Goal: Information Seeking & Learning: Check status

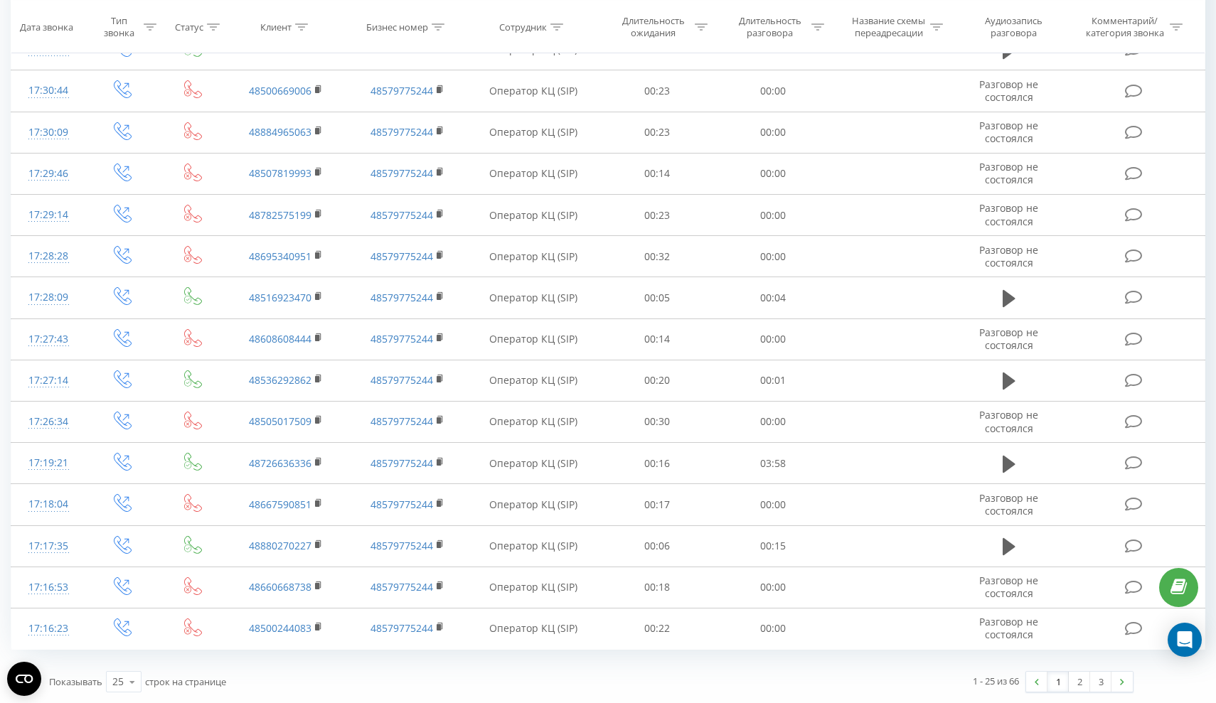
scroll to position [606, 0]
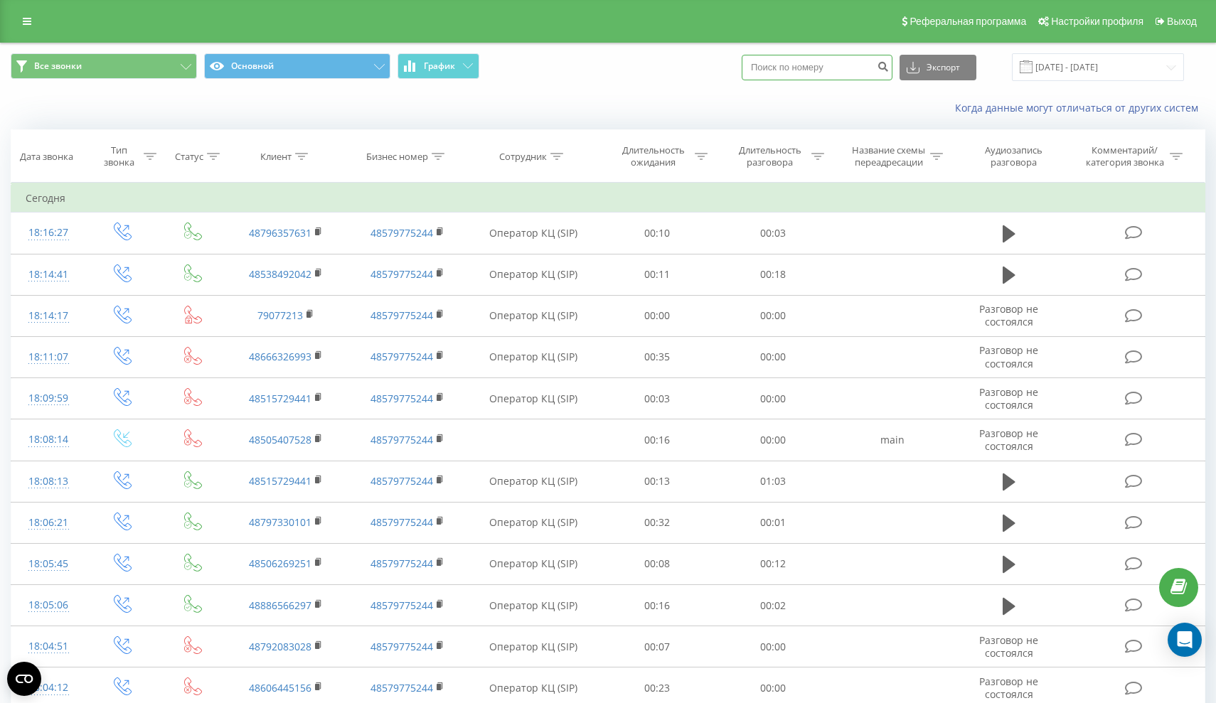
click at [840, 78] on input at bounding box center [816, 68] width 151 height 26
paste input "730 250 387"
type input "730 250 387"
click at [889, 69] on icon "submit" at bounding box center [883, 64] width 12 height 9
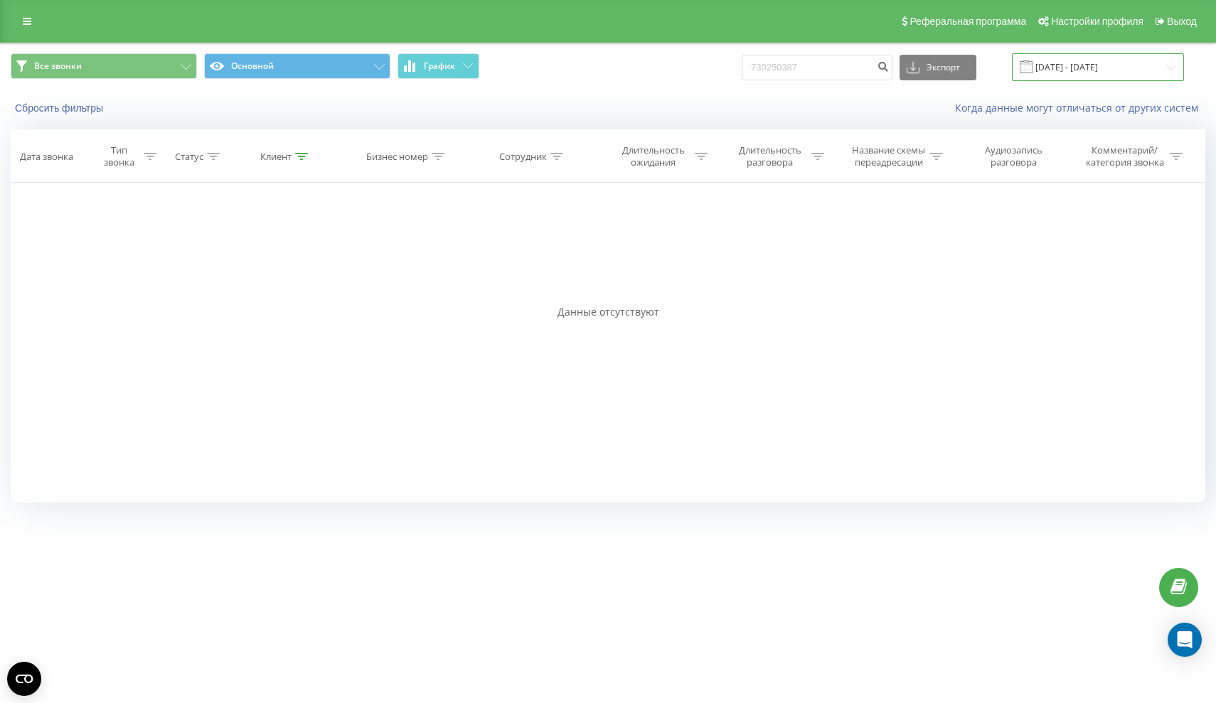
click at [1111, 76] on input "[DATE] - [DATE]" at bounding box center [1098, 67] width 172 height 28
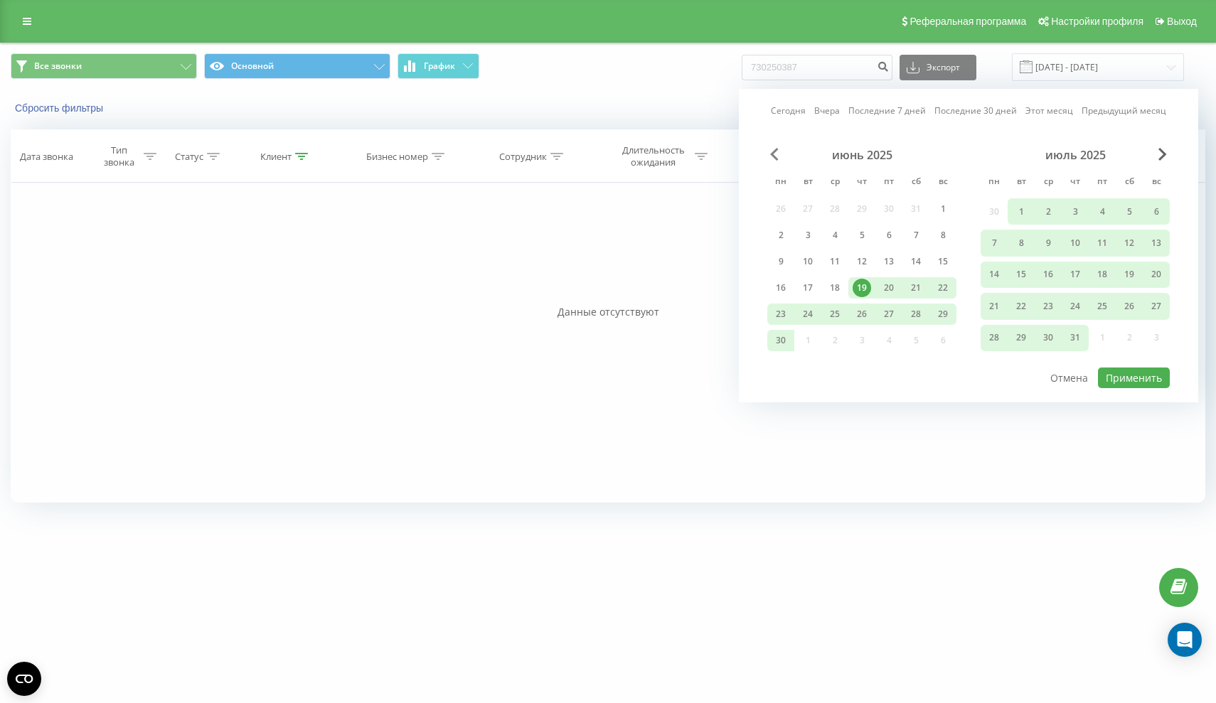
click at [776, 161] on span "Previous Month" at bounding box center [774, 154] width 9 height 13
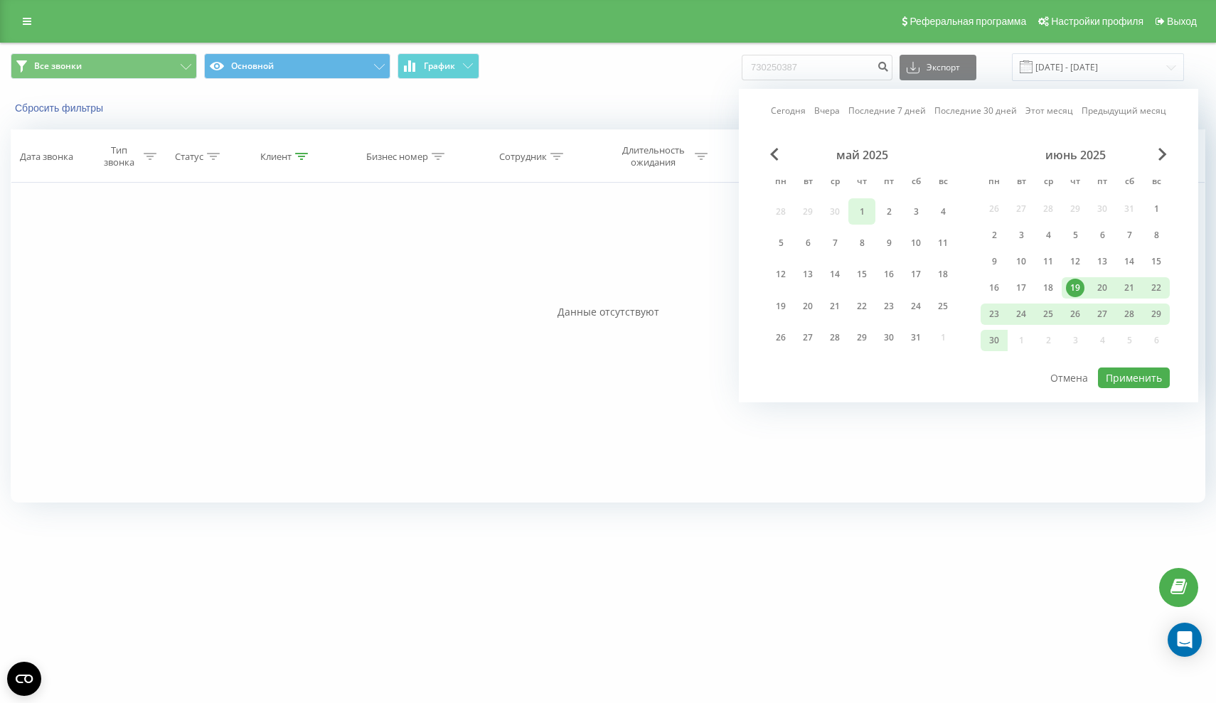
click at [870, 221] on div "1" at bounding box center [861, 212] width 18 height 18
click at [1163, 161] on span "Next Month" at bounding box center [1162, 154] width 9 height 13
click at [1160, 161] on span "Next Month" at bounding box center [1162, 154] width 9 height 13
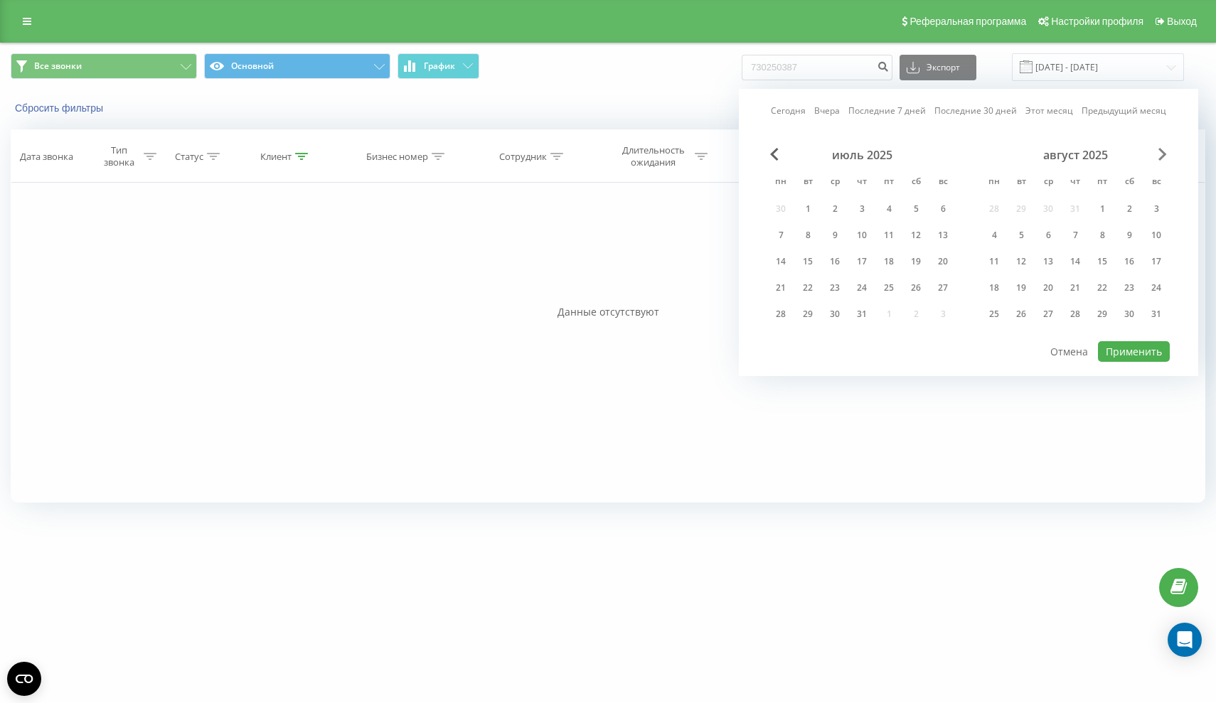
click at [1160, 161] on span "Next Month" at bounding box center [1162, 154] width 9 height 13
click at [1100, 271] on div "19" at bounding box center [1102, 261] width 18 height 18
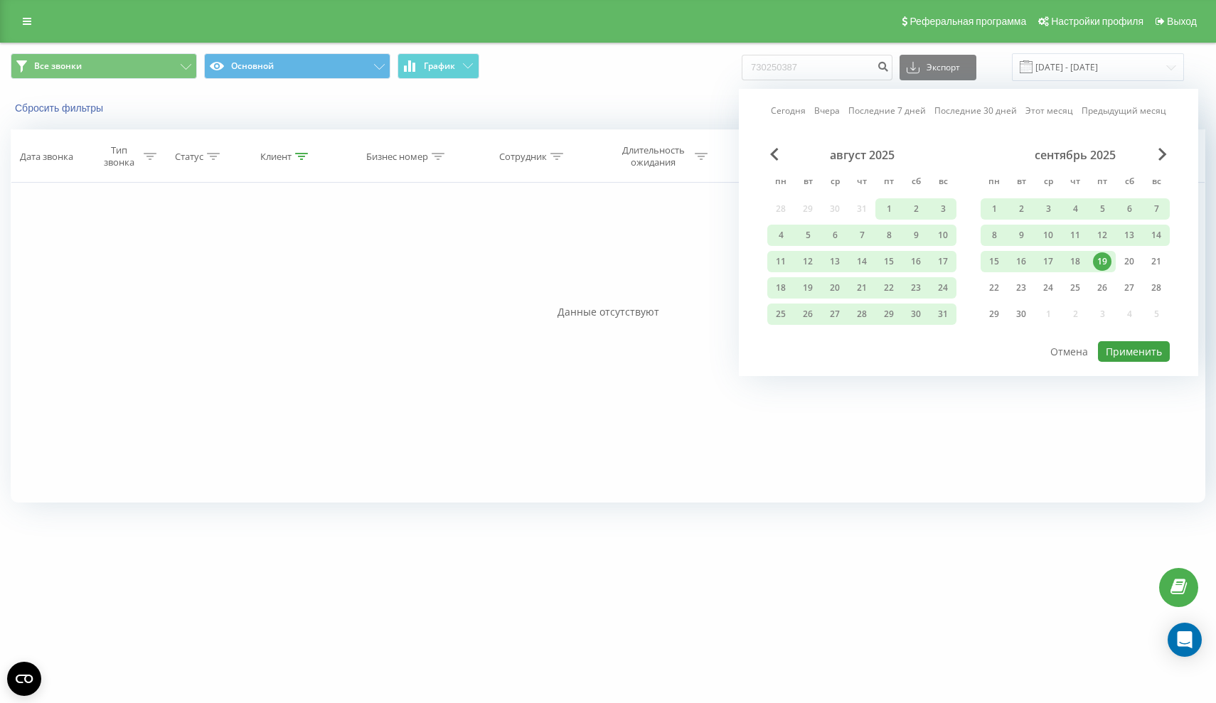
click at [1125, 362] on button "Применить" at bounding box center [1134, 351] width 72 height 21
type input "[DATE] - [DATE]"
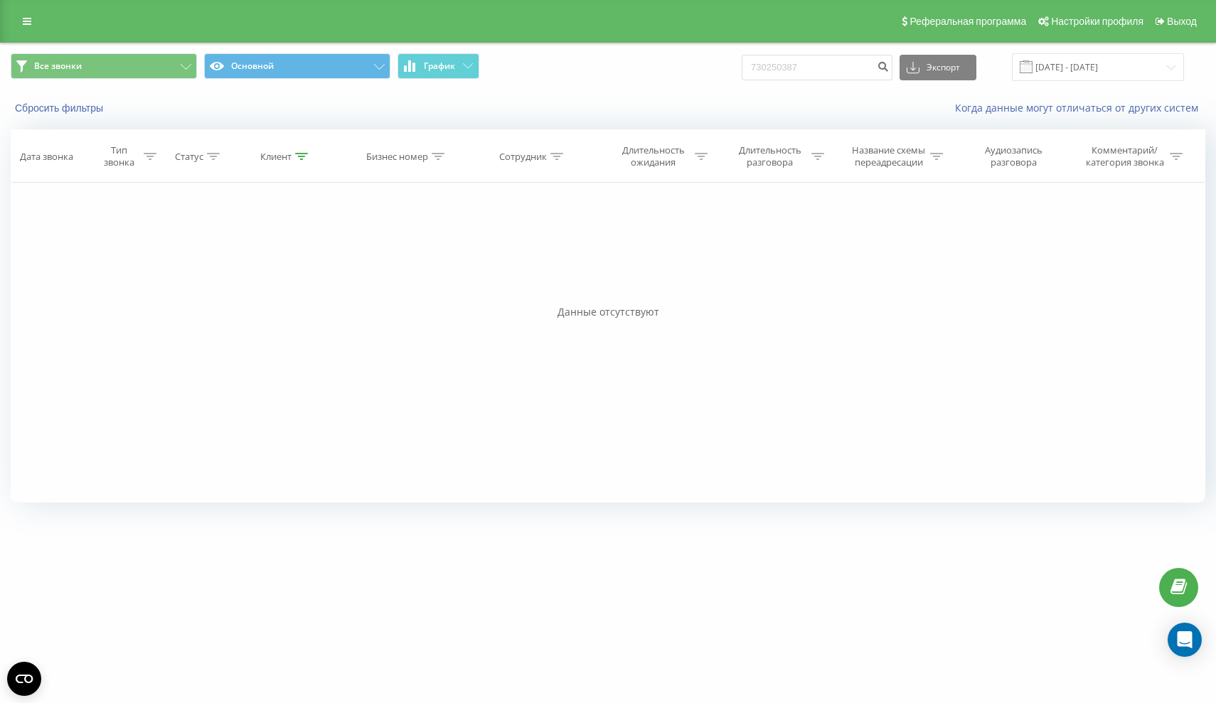
click at [1076, 91] on div "Все звонки Основной График 730250387 Экспорт .csv .xls .xlsx [DATE] - [DATE]" at bounding box center [608, 67] width 1214 height 48
click at [845, 70] on input "730250387" at bounding box center [816, 68] width 151 height 26
